Goal: Use online tool/utility: Utilize a website feature to perform a specific function

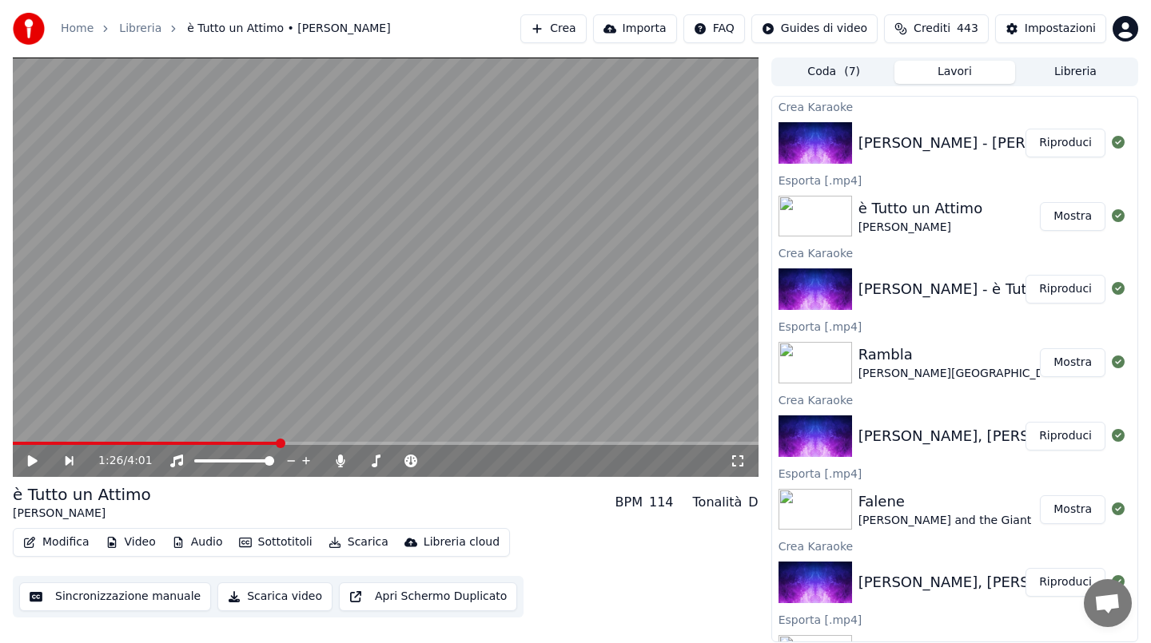
click at [1090, 137] on button "Riproduci" at bounding box center [1066, 143] width 80 height 29
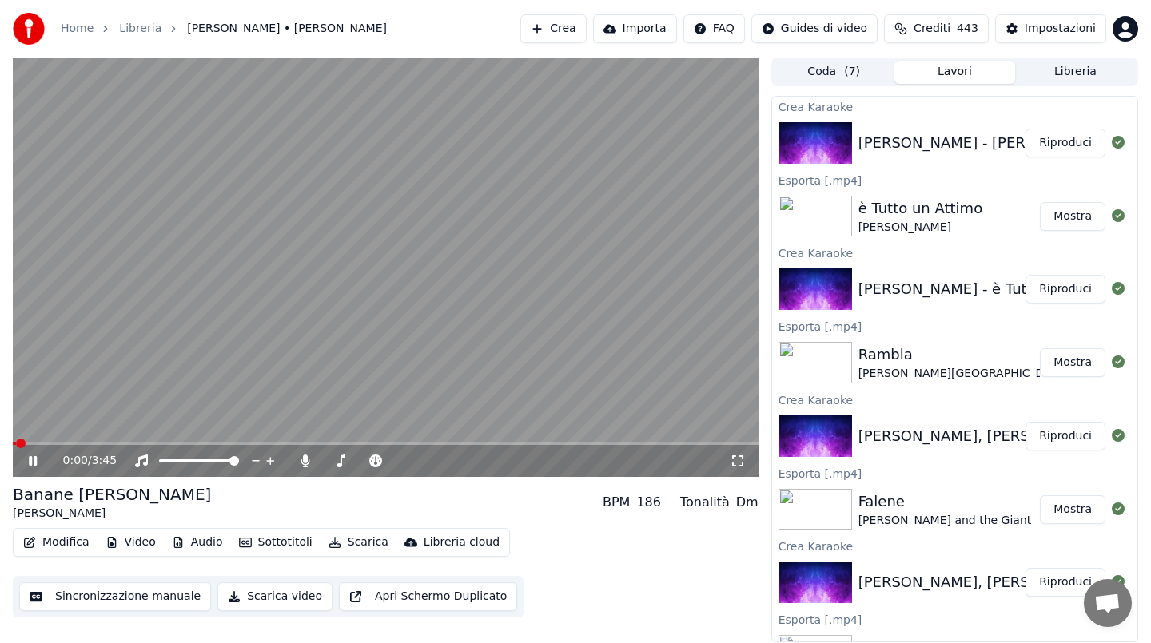
click at [106, 444] on span at bounding box center [386, 443] width 746 height 3
click at [270, 261] on video at bounding box center [386, 268] width 746 height 420
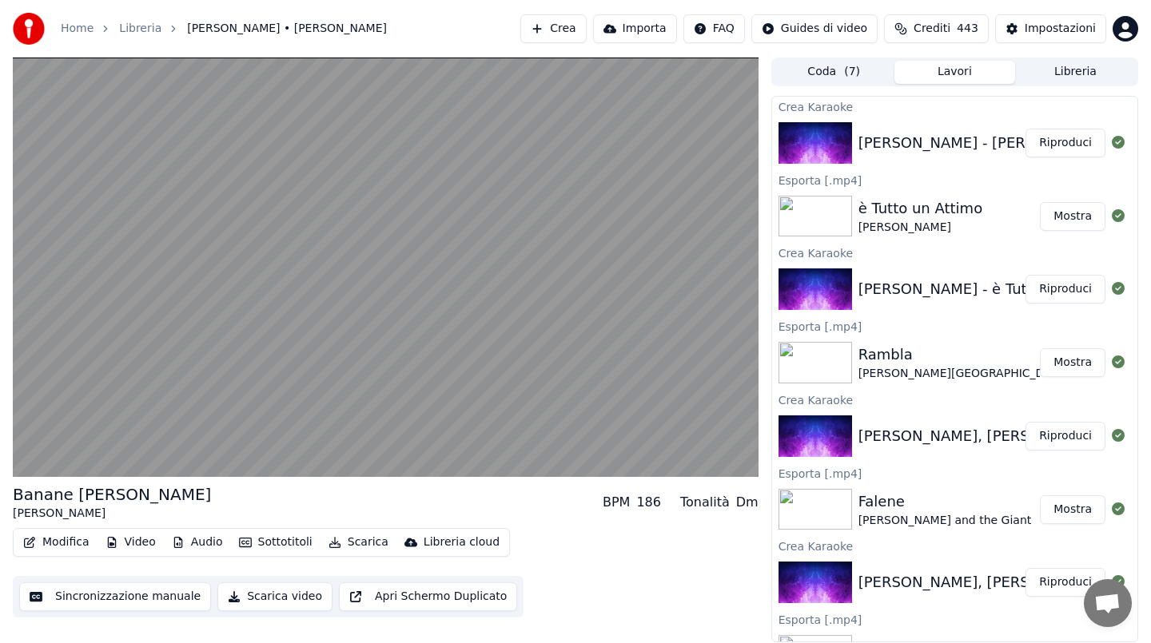
click at [362, 546] on button "Scarica" at bounding box center [358, 543] width 73 height 22
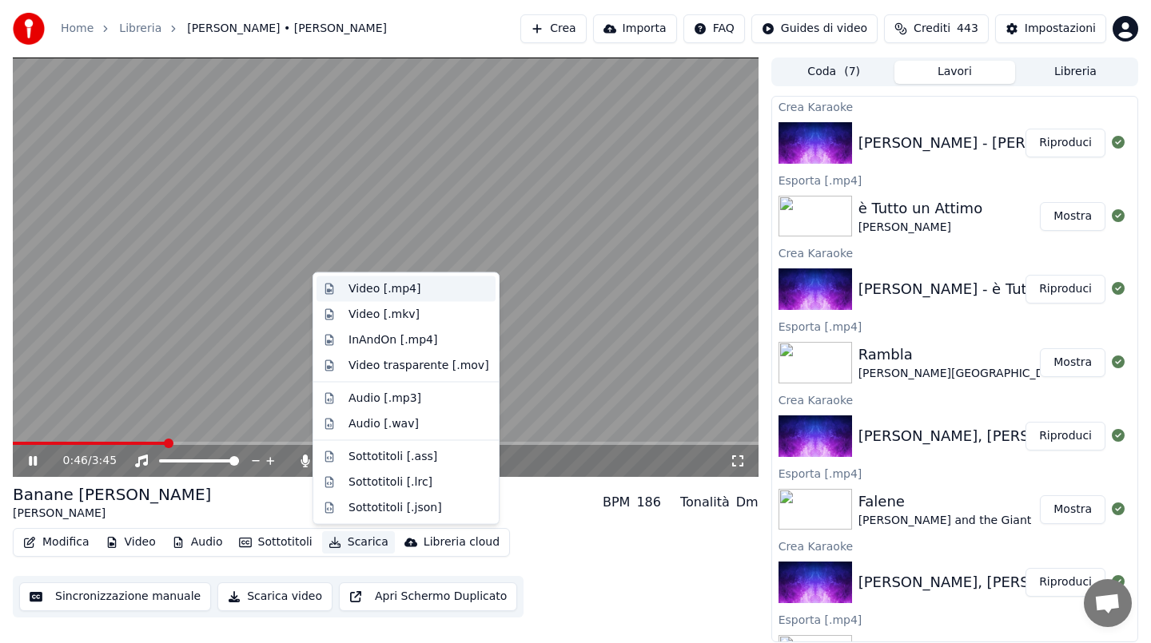
click at [385, 287] on div "Video [.mp4]" at bounding box center [384, 289] width 72 height 16
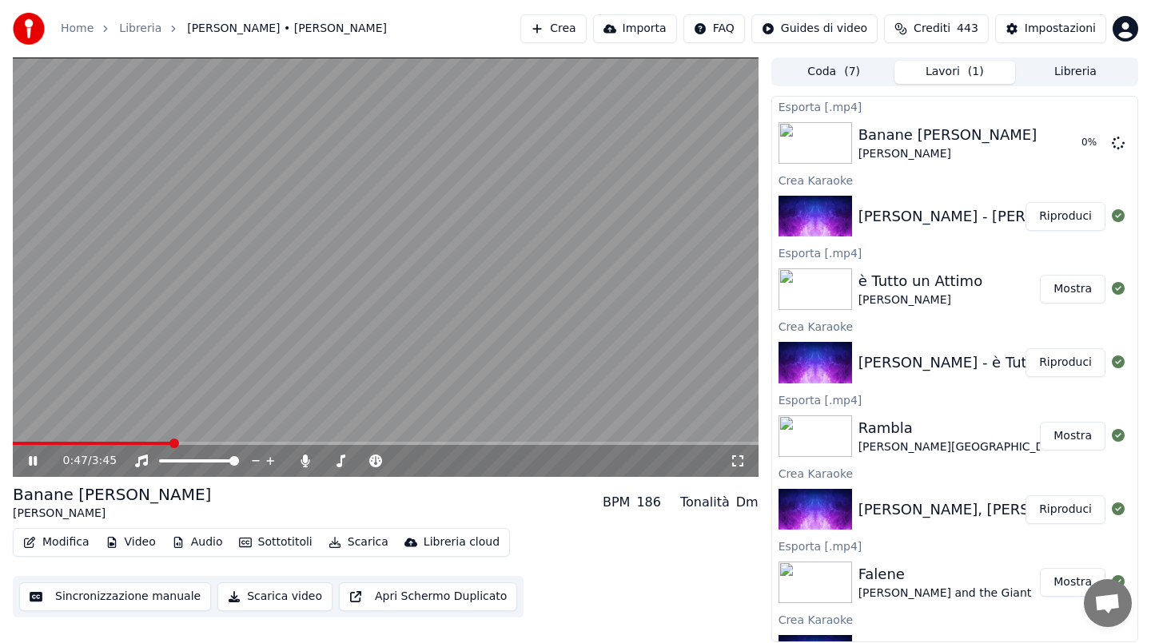
click at [385, 287] on video at bounding box center [386, 268] width 746 height 420
click at [568, 30] on button "Crea" at bounding box center [553, 28] width 66 height 29
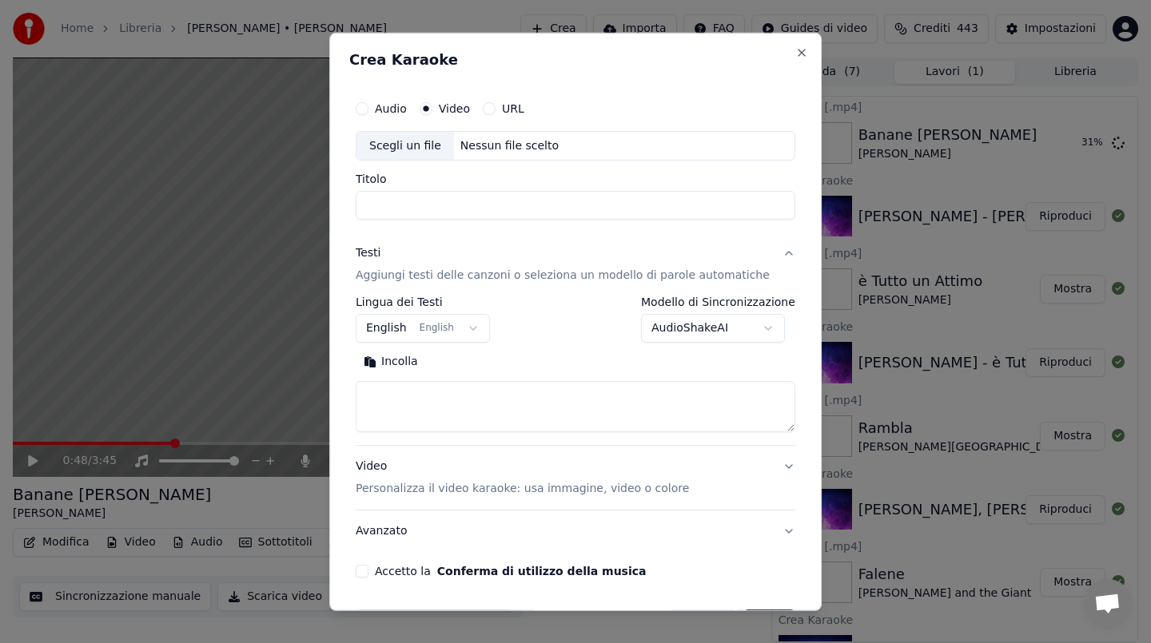
click at [512, 149] on div "Nessun file scelto" at bounding box center [509, 145] width 111 height 16
type input "**********"
drag, startPoint x: 578, startPoint y: 201, endPoint x: 360, endPoint y: 187, distance: 218.6
click at [360, 187] on div "**********" at bounding box center [575, 321] width 492 height 579
click at [412, 365] on button "Incolla" at bounding box center [391, 362] width 70 height 26
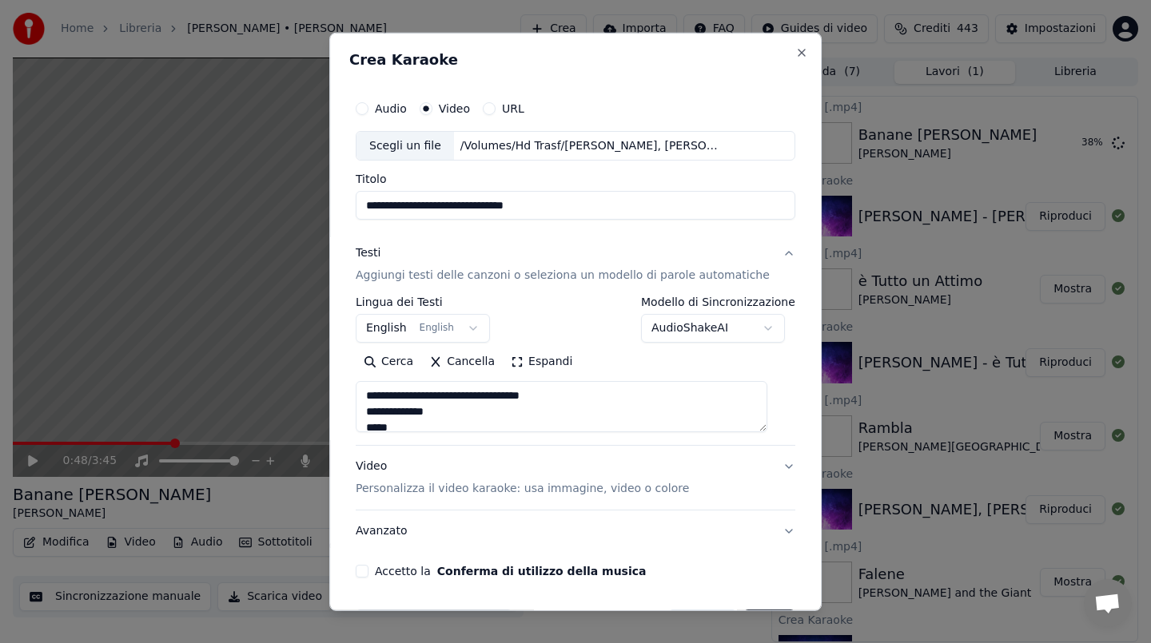
drag, startPoint x: 378, startPoint y: 413, endPoint x: 377, endPoint y: 388, distance: 24.8
click at [377, 388] on textarea at bounding box center [562, 406] width 412 height 51
click at [593, 146] on div "/Volumes/Hd Trasf/[PERSON_NAME], [PERSON_NAME] - Bollente.mov" at bounding box center [590, 145] width 272 height 16
click at [383, 411] on textarea at bounding box center [562, 406] width 412 height 51
drag, startPoint x: 383, startPoint y: 411, endPoint x: 380, endPoint y: 372, distance: 39.3
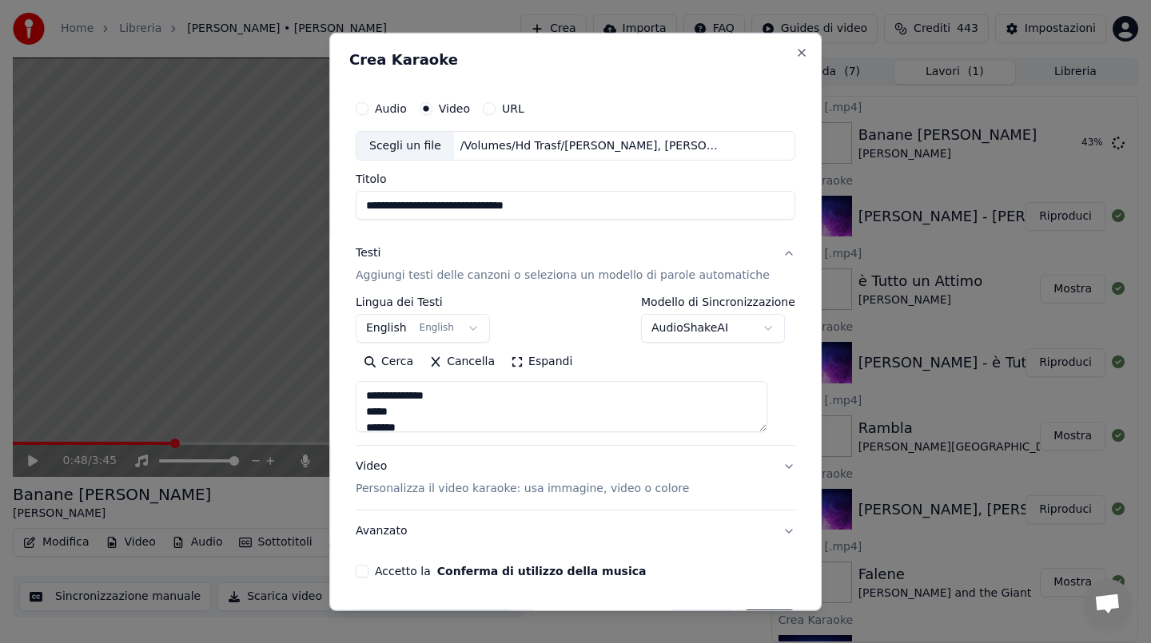
click at [380, 372] on div "Cerca Cancella Espandi" at bounding box center [576, 390] width 440 height 83
click at [384, 414] on textarea at bounding box center [562, 406] width 412 height 51
drag, startPoint x: 380, startPoint y: 414, endPoint x: 380, endPoint y: 377, distance: 36.8
click at [380, 377] on div "Cerca Cancella Espandi" at bounding box center [576, 390] width 440 height 83
type textarea "**********"
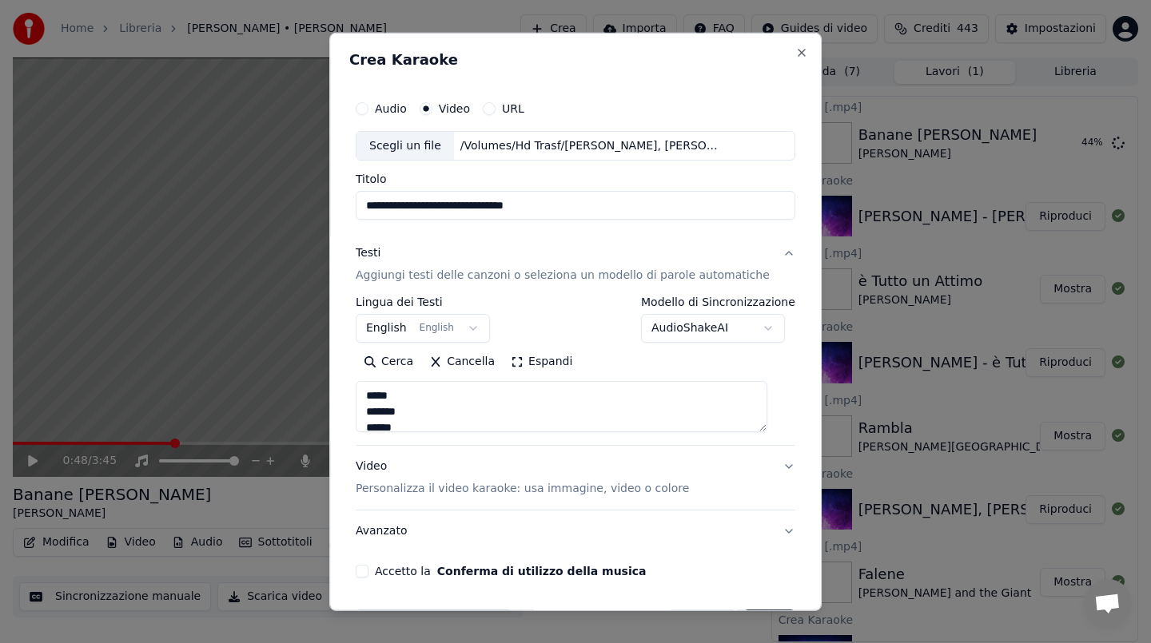
click at [368, 570] on button "Accetto la Conferma di utilizzo della musica" at bounding box center [362, 571] width 13 height 13
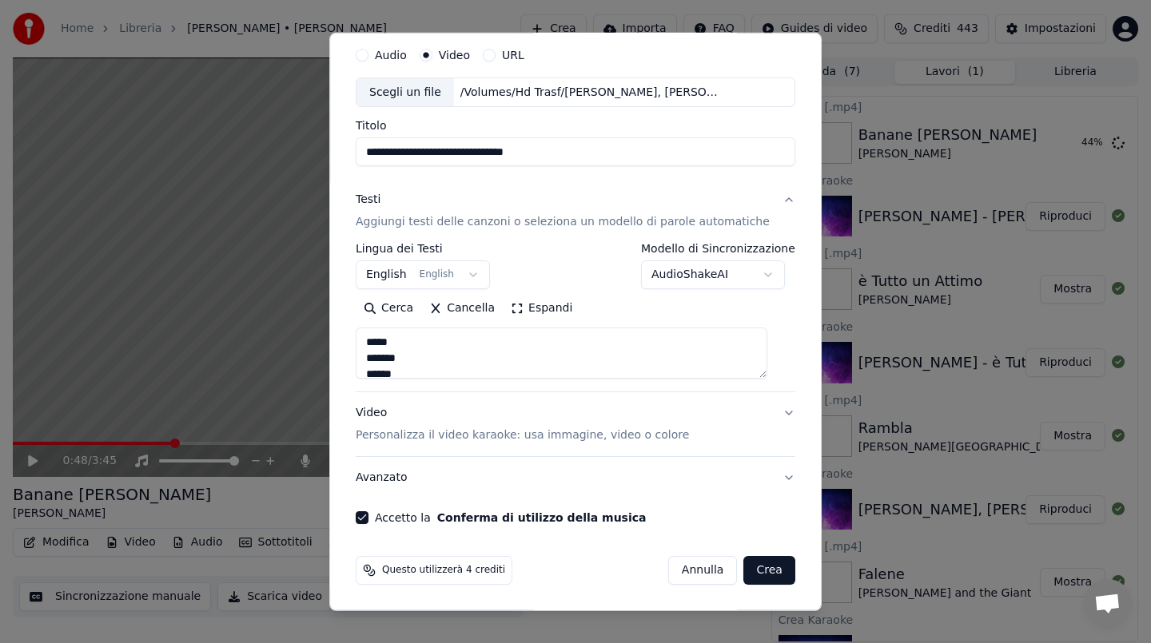
click at [759, 580] on button "Crea" at bounding box center [769, 570] width 51 height 29
